Goal: Transaction & Acquisition: Obtain resource

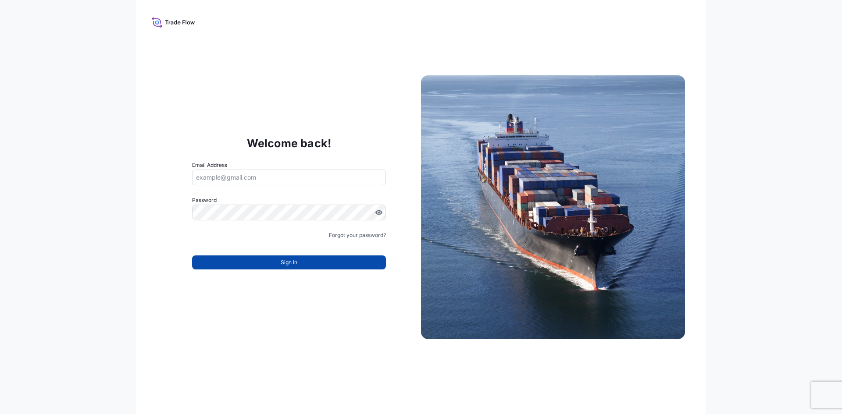
type input "[EMAIL_ADDRESS][DOMAIN_NAME]"
click at [267, 266] on button "Sign In" at bounding box center [289, 263] width 194 height 14
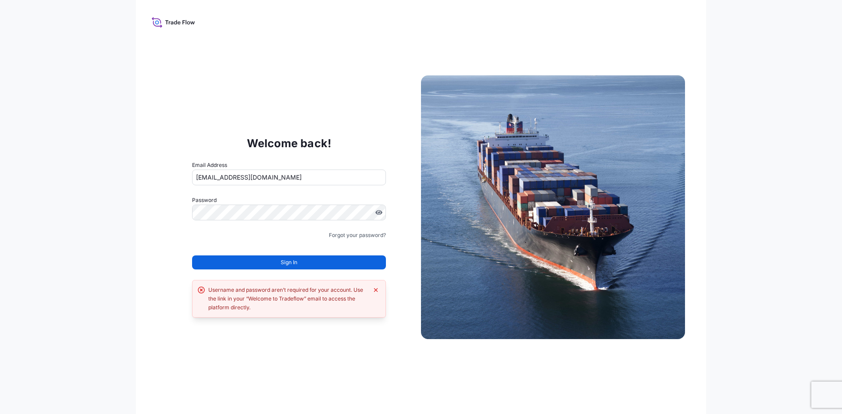
click at [272, 263] on button "Sign In" at bounding box center [289, 263] width 194 height 14
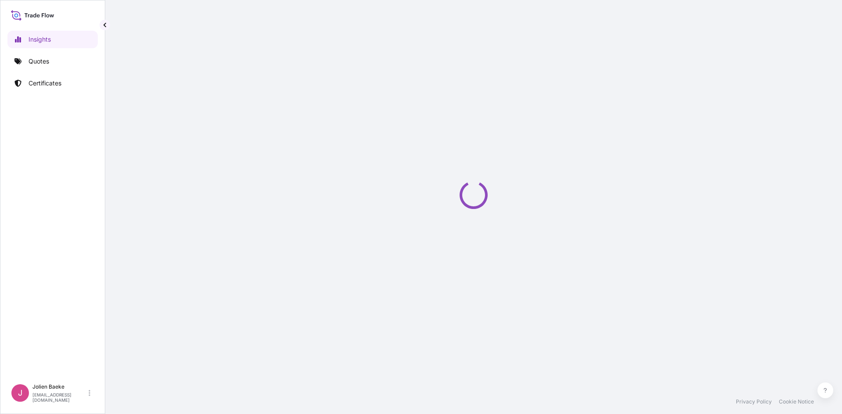
select select "2025"
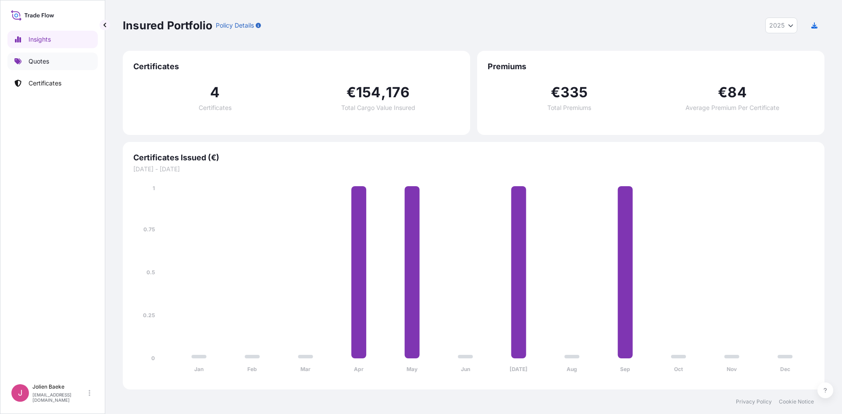
click at [36, 60] on p "Quotes" at bounding box center [38, 61] width 21 height 9
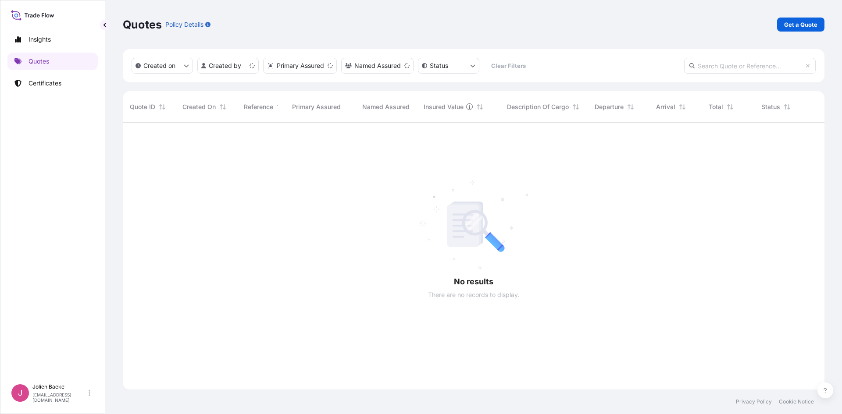
scroll to position [265, 695]
click at [785, 27] on p "Get a Quote" at bounding box center [800, 24] width 33 height 9
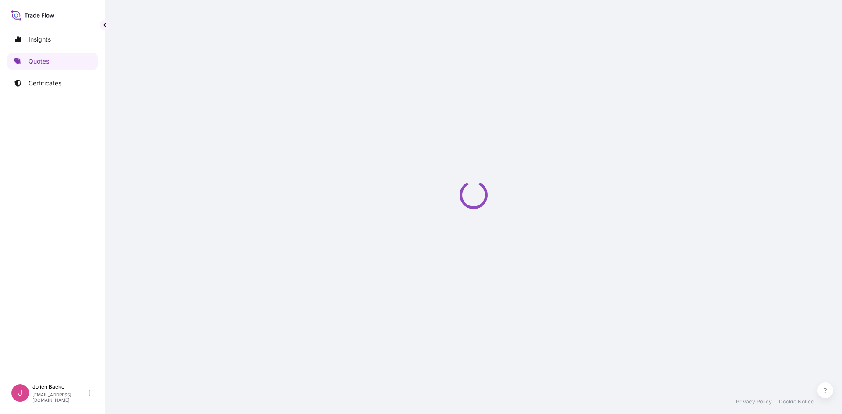
select select "Sea"
select select "21"
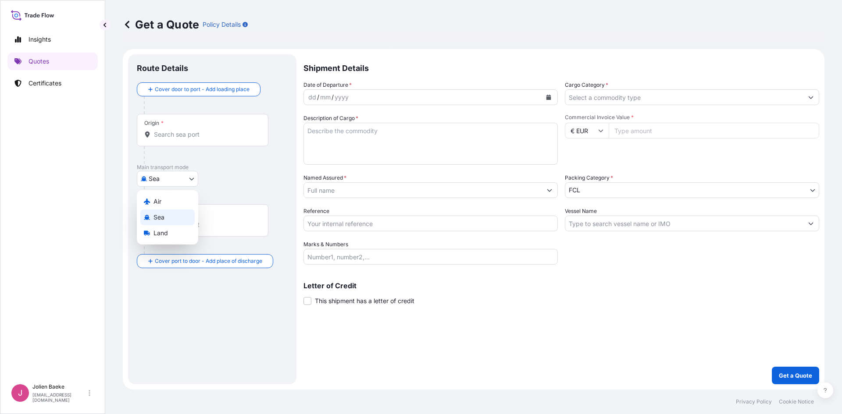
click at [162, 180] on body "Insights Quotes Certificates J [PERSON_NAME] [EMAIL_ADDRESS][DOMAIN_NAME] Get a…" at bounding box center [421, 207] width 842 height 414
click at [162, 199] on div "Air" at bounding box center [167, 202] width 54 height 16
select select "Air"
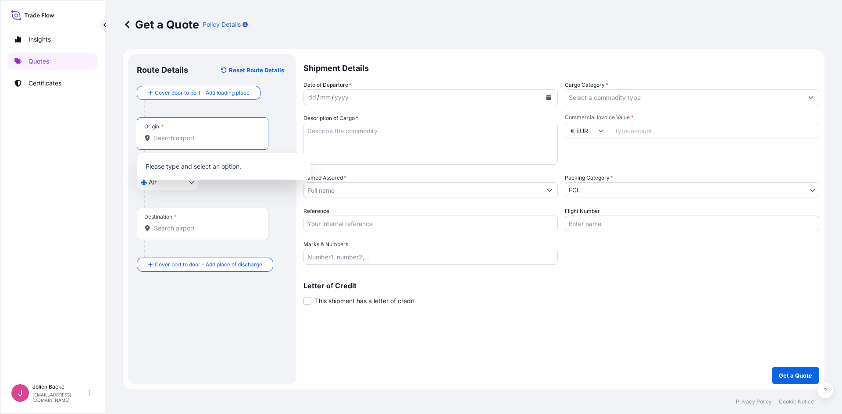
click at [169, 139] on input "Origin *" at bounding box center [205, 138] width 103 height 9
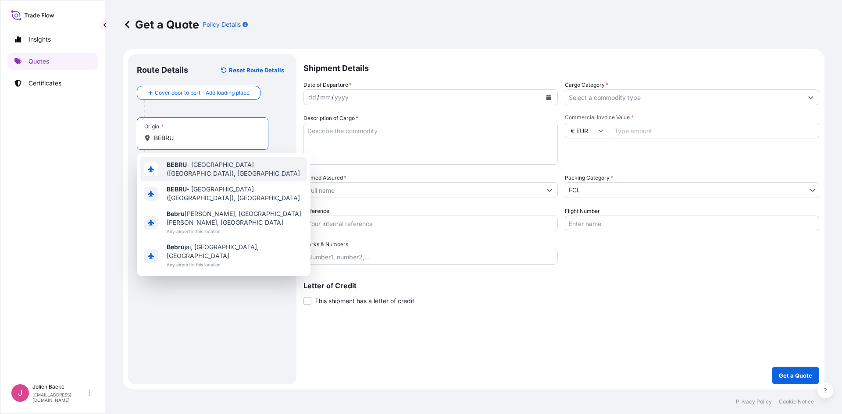
click at [196, 163] on div "BEBRU - [GEOGRAPHIC_DATA] ([GEOGRAPHIC_DATA]), [GEOGRAPHIC_DATA]" at bounding box center [223, 169] width 167 height 25
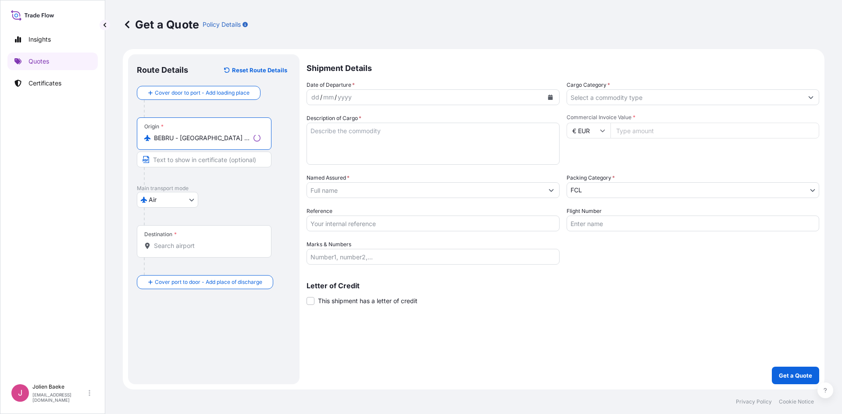
type input "BEBRU - [GEOGRAPHIC_DATA] ([GEOGRAPHIC_DATA]), [GEOGRAPHIC_DATA]"
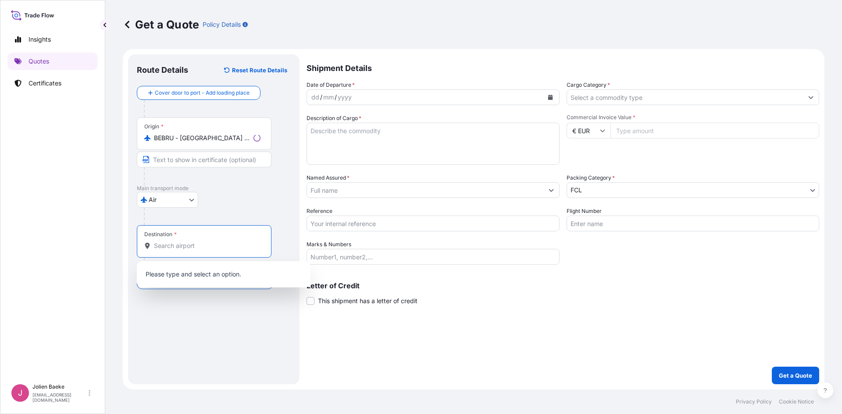
click at [164, 245] on input "Destination *" at bounding box center [207, 246] width 107 height 9
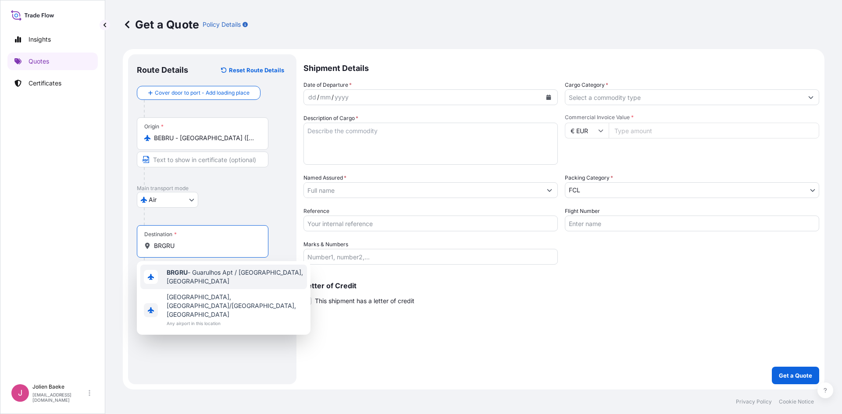
click at [185, 274] on b "BRGRU" at bounding box center [177, 272] width 21 height 7
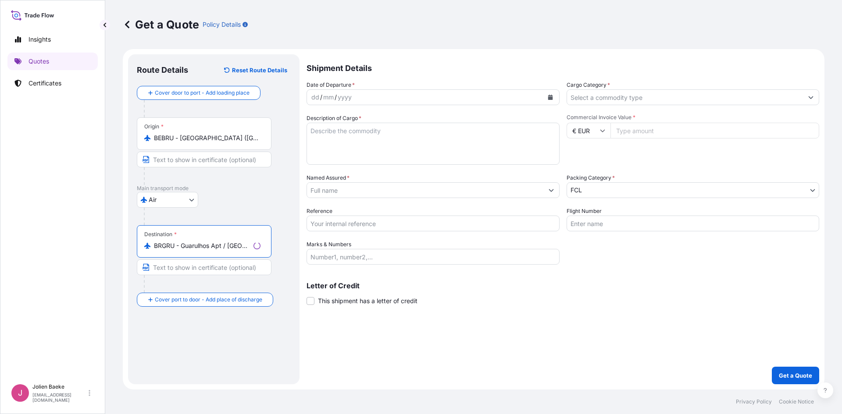
type input "BRGRU - Guarulhos Apt / [GEOGRAPHIC_DATA], [GEOGRAPHIC_DATA]"
click at [353, 99] on div "dd / mm / yyyy" at bounding box center [425, 97] width 236 height 16
click at [353, 95] on div "dd / mm / yyyy" at bounding box center [423, 97] width 238 height 16
click at [551, 94] on button "Calendar" at bounding box center [548, 97] width 14 height 14
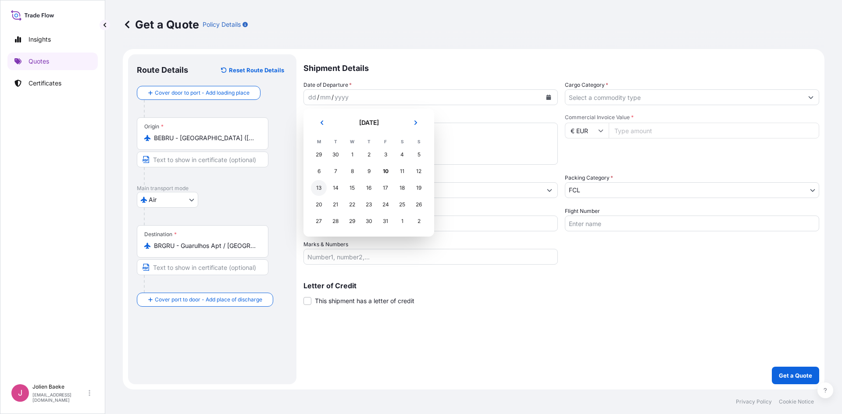
click at [320, 189] on div "13" at bounding box center [319, 188] width 16 height 16
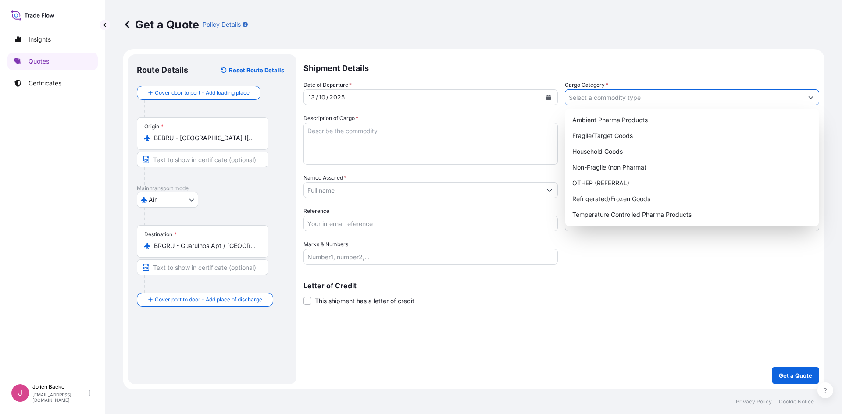
click at [612, 98] on input "Cargo Category *" at bounding box center [684, 97] width 238 height 16
click at [605, 170] on div "Non-Fragile (non Pharma)" at bounding box center [692, 168] width 246 height 16
type input "Non-Fragile (non Pharma)"
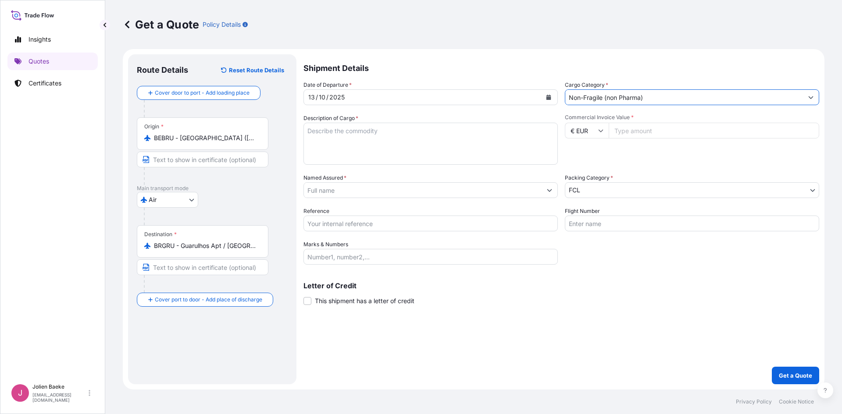
click at [375, 137] on textarea "Description of Cargo *" at bounding box center [430, 144] width 254 height 42
type textarea "GEN CARGO // NON STACKABLE"
click at [640, 133] on input "Commercial Invoice Value *" at bounding box center [713, 131] width 210 height 16
type input "127958"
type input "127958.92"
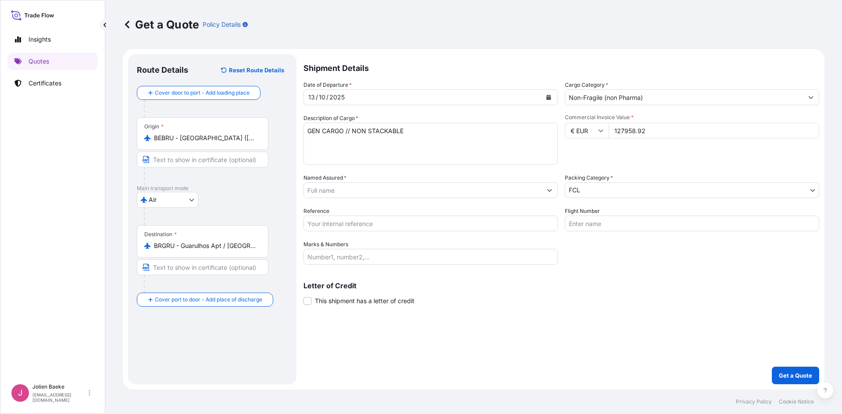
click at [371, 187] on input "Named Assured *" at bounding box center [423, 190] width 238 height 16
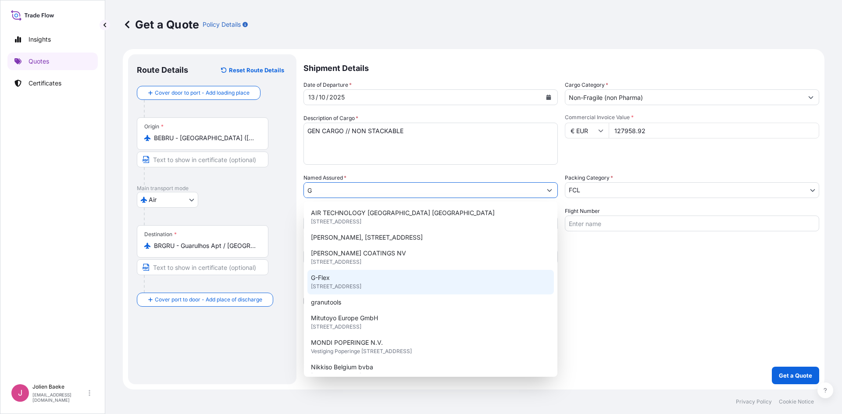
click at [347, 287] on span "[STREET_ADDRESS]" at bounding box center [336, 286] width 50 height 9
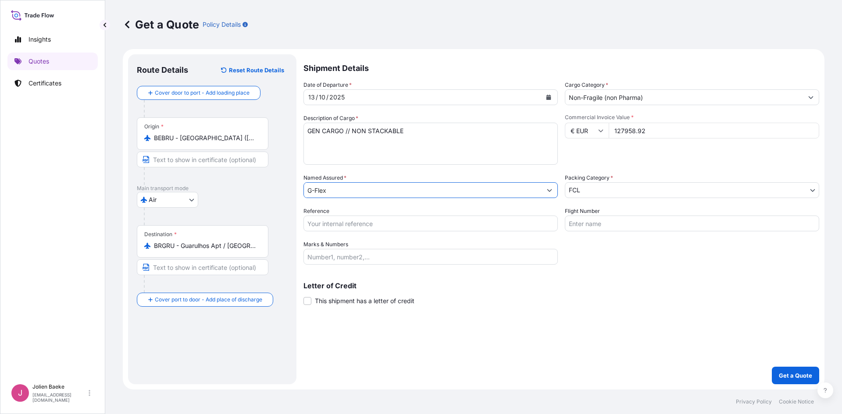
type input "G-Flex"
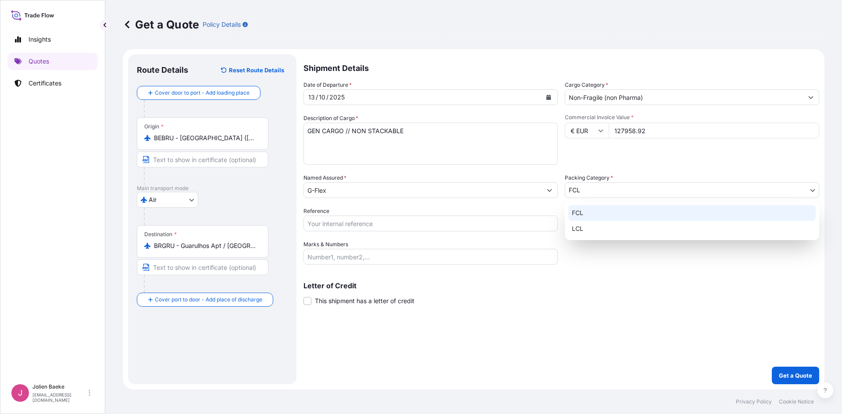
click at [591, 189] on body "15 options available. 3 options available. 13 options available. Insights Quote…" at bounding box center [421, 207] width 842 height 414
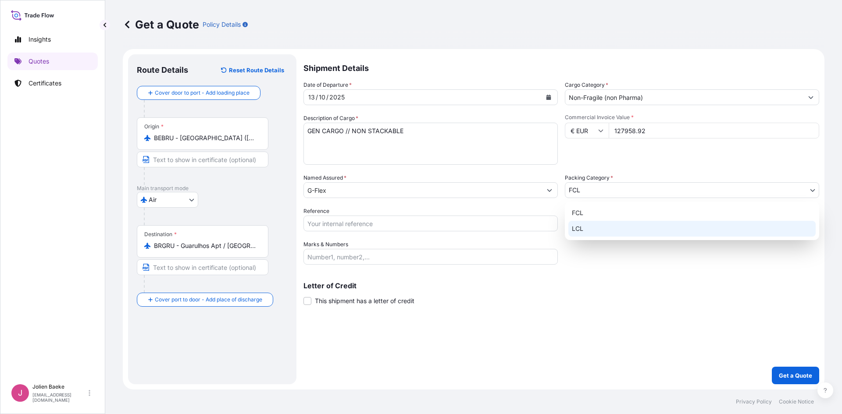
click at [597, 224] on div "LCL" at bounding box center [691, 229] width 247 height 16
select select "22"
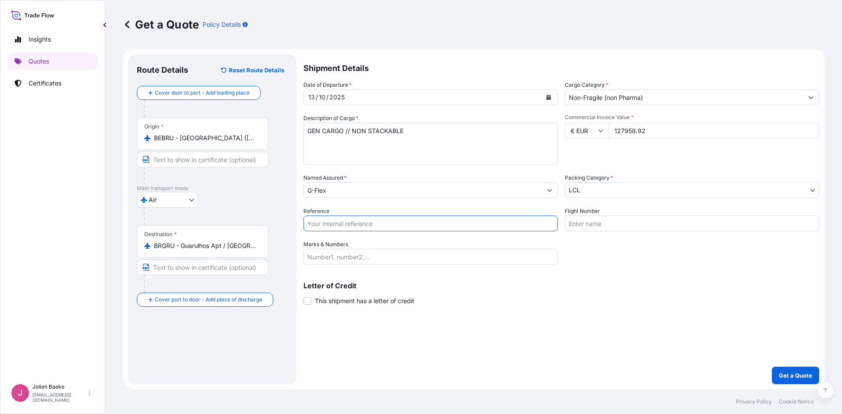
click at [359, 226] on input "Reference" at bounding box center [430, 224] width 254 height 16
type input "OFB25101828 JB"
click at [601, 224] on input "Flight Number" at bounding box center [692, 224] width 254 height 16
type input "airplane"
click at [367, 258] on input "Marks & Numbers" at bounding box center [430, 257] width 254 height 16
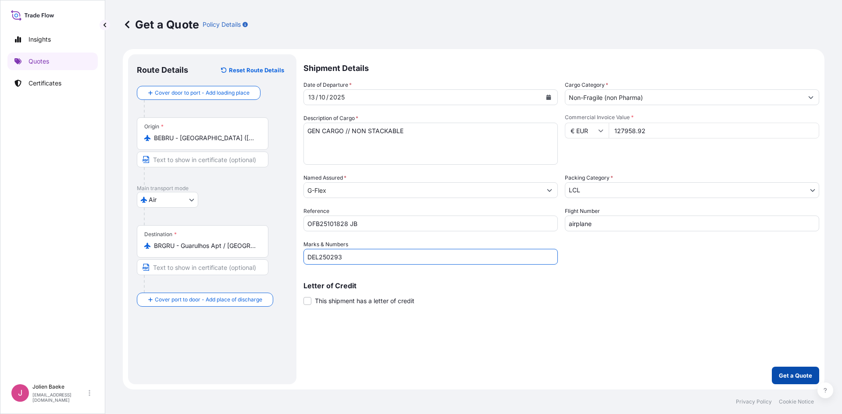
type input "DEL250293"
click at [789, 377] on p "Get a Quote" at bounding box center [795, 375] width 33 height 9
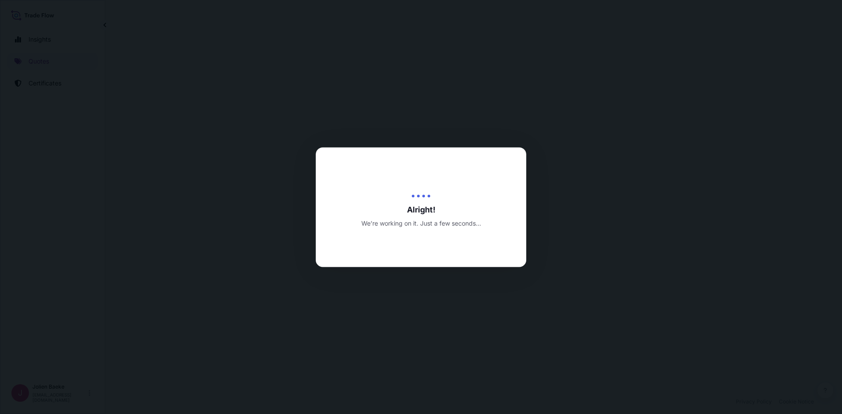
select select "Air"
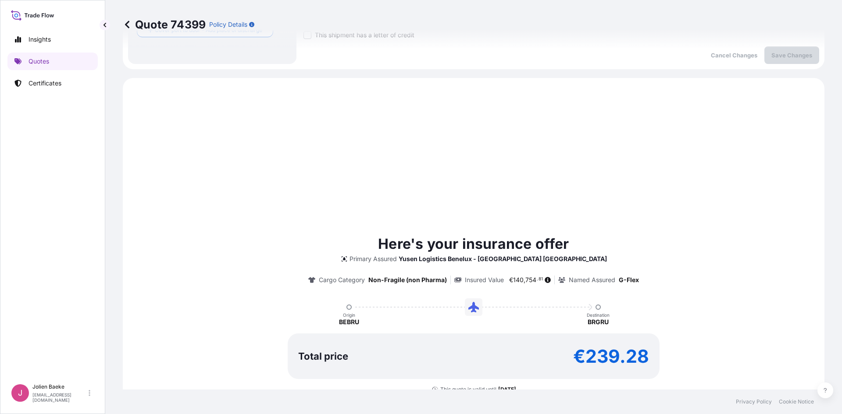
scroll to position [300, 0]
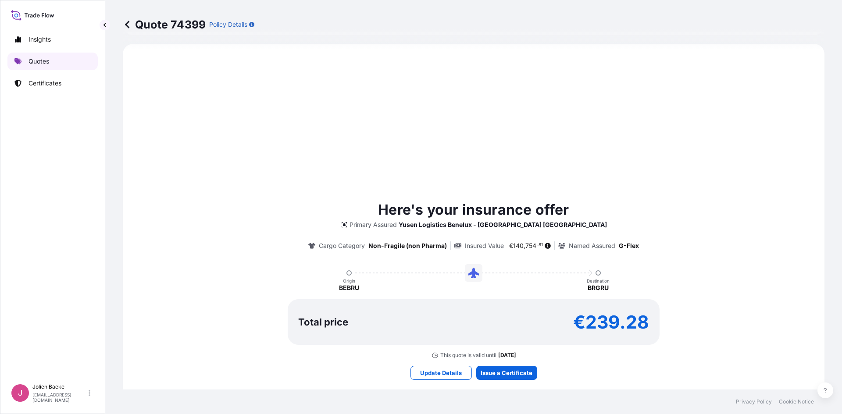
click at [39, 65] on p "Quotes" at bounding box center [38, 61] width 21 height 9
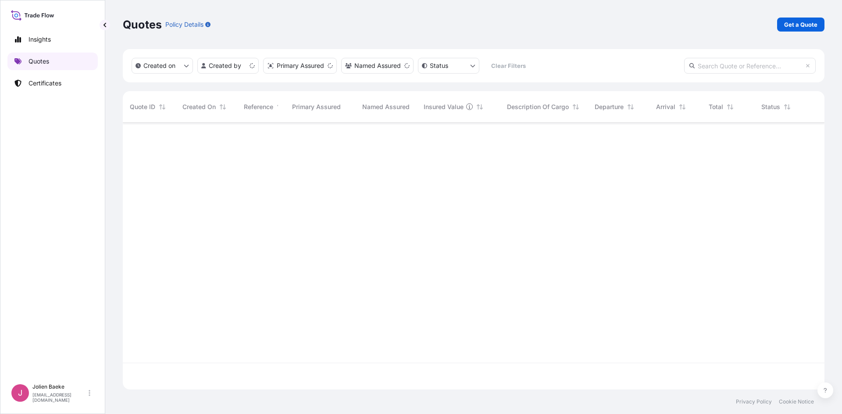
scroll to position [265, 695]
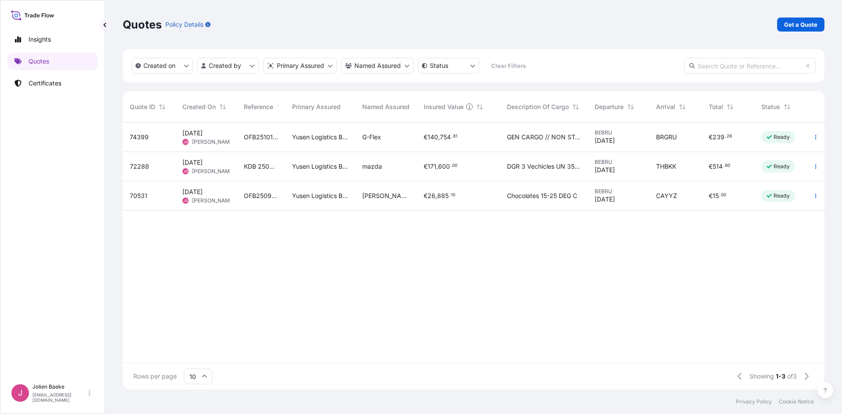
drag, startPoint x: 812, startPoint y: 0, endPoint x: 641, endPoint y: 21, distance: 172.6
click at [649, 17] on div "Quotes Policy Details Get a Quote" at bounding box center [473, 24] width 701 height 49
